Goal: Task Accomplishment & Management: Use online tool/utility

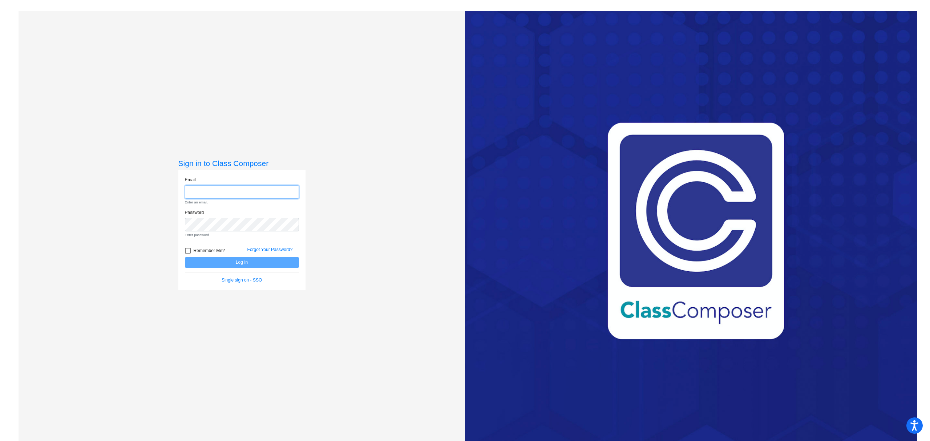
type input "[EMAIL_ADDRESS][DOMAIN_NAME]"
click at [252, 263] on form "Email [EMAIL_ADDRESS][DOMAIN_NAME] Enter an email. Password Enter password. Rem…" at bounding box center [242, 230] width 114 height 107
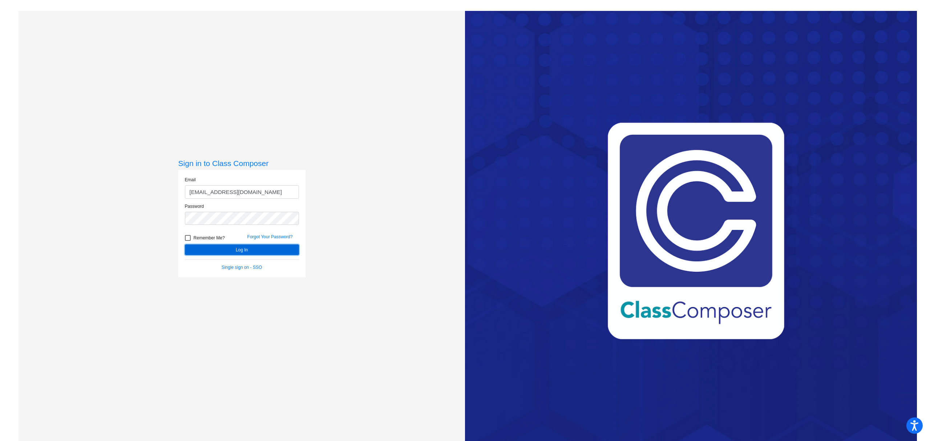
click at [248, 252] on button "Log In" at bounding box center [242, 250] width 114 height 11
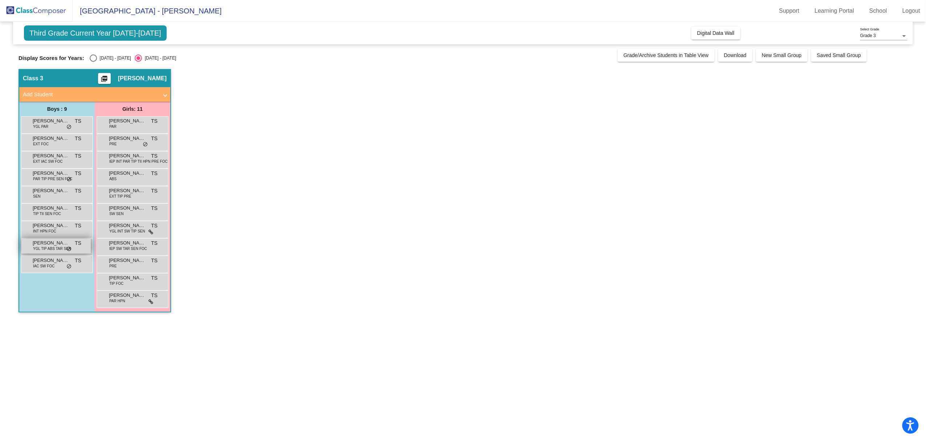
click at [58, 249] on span "YGL TIP ABS TAR SEN" at bounding box center [52, 248] width 38 height 5
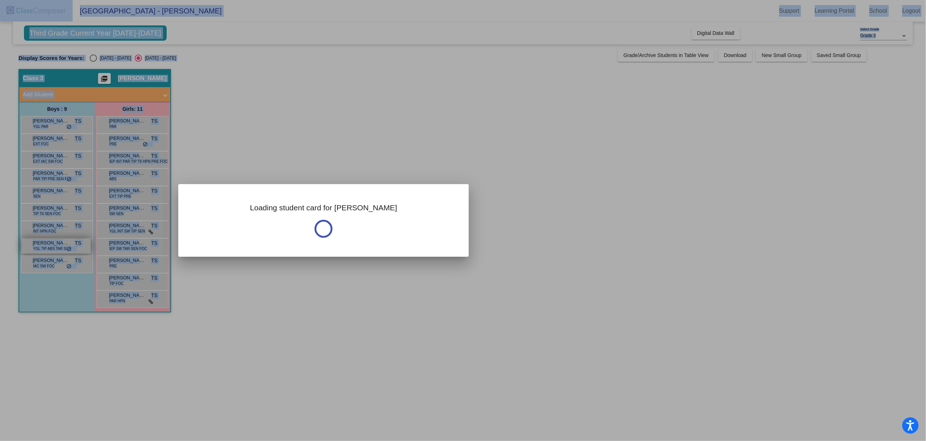
click at [58, 249] on div at bounding box center [463, 220] width 926 height 441
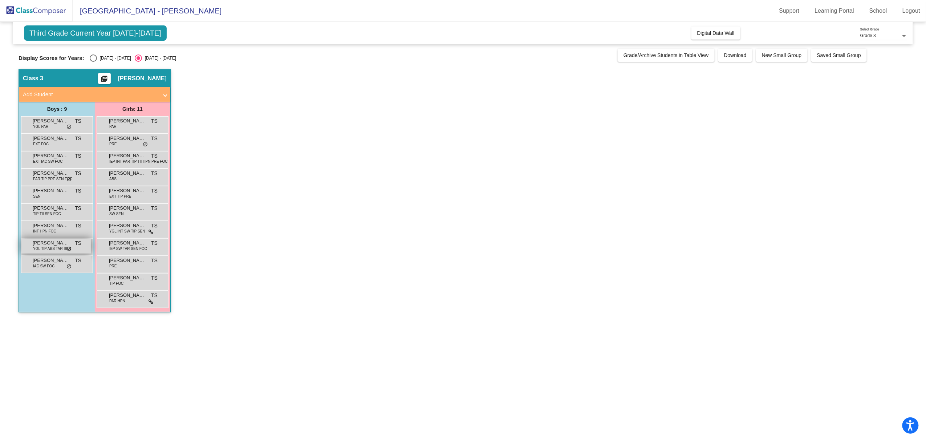
click at [46, 246] on span "[PERSON_NAME]" at bounding box center [51, 242] width 36 height 7
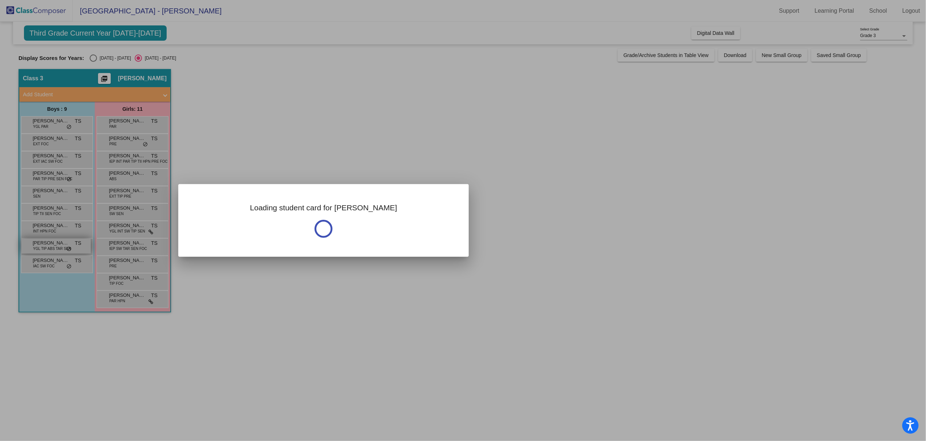
click at [46, 246] on div at bounding box center [463, 220] width 926 height 441
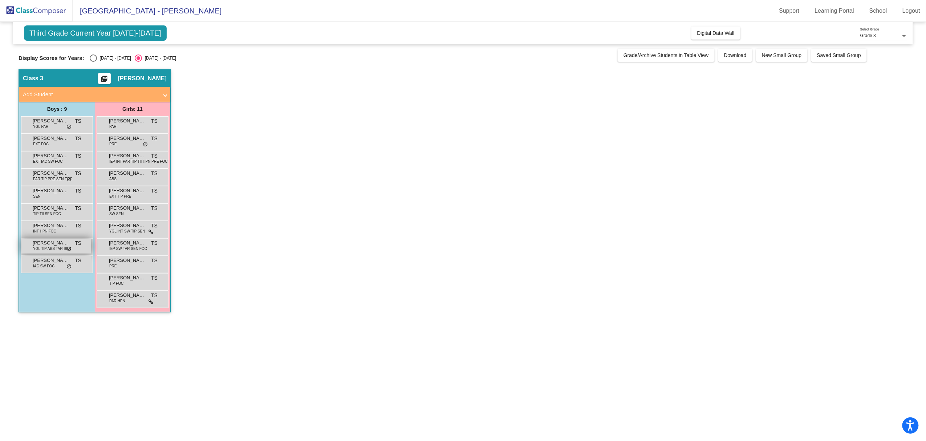
click at [46, 246] on span "[PERSON_NAME]" at bounding box center [51, 242] width 36 height 7
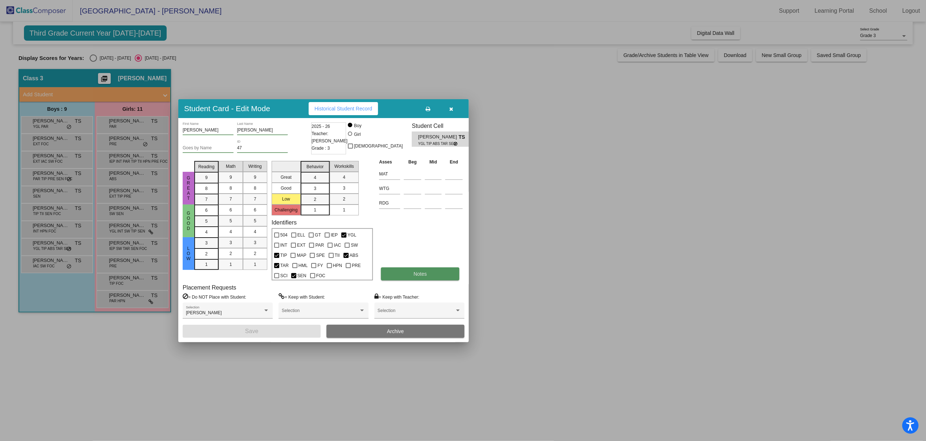
click at [400, 277] on button "Notes" at bounding box center [420, 273] width 78 height 13
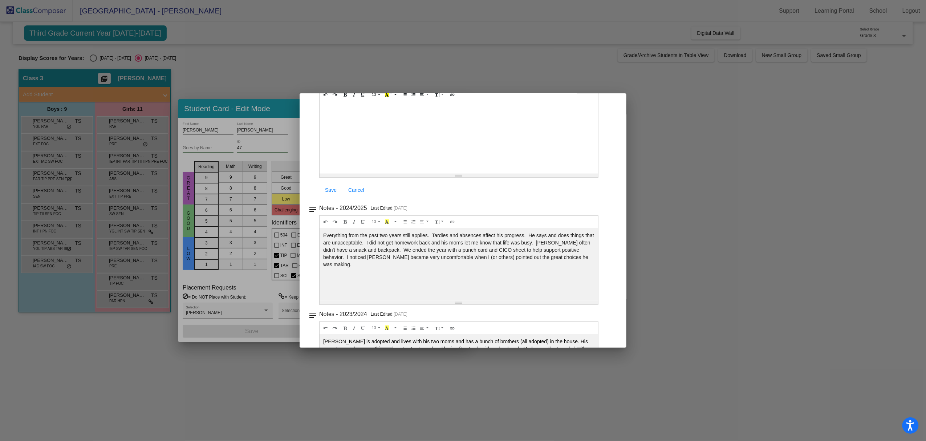
scroll to position [58, 0]
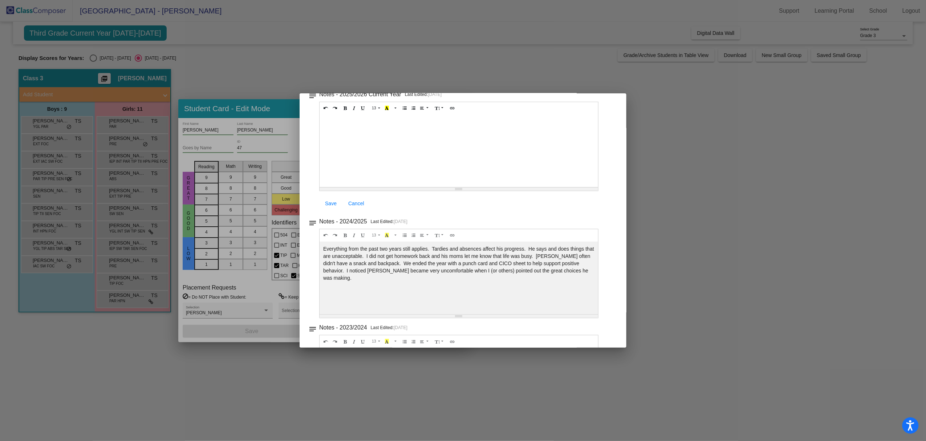
click at [727, 197] on div at bounding box center [463, 220] width 926 height 441
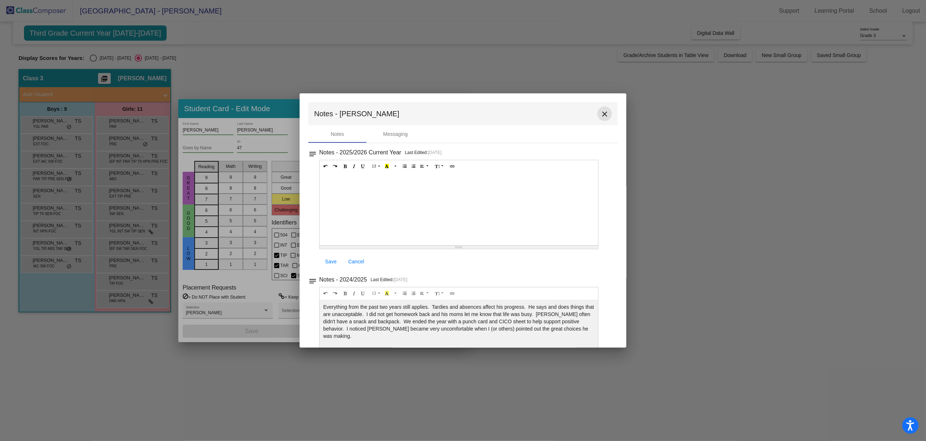
click at [602, 115] on mat-icon "close" at bounding box center [605, 114] width 9 height 9
